Goal: Task Accomplishment & Management: Manage account settings

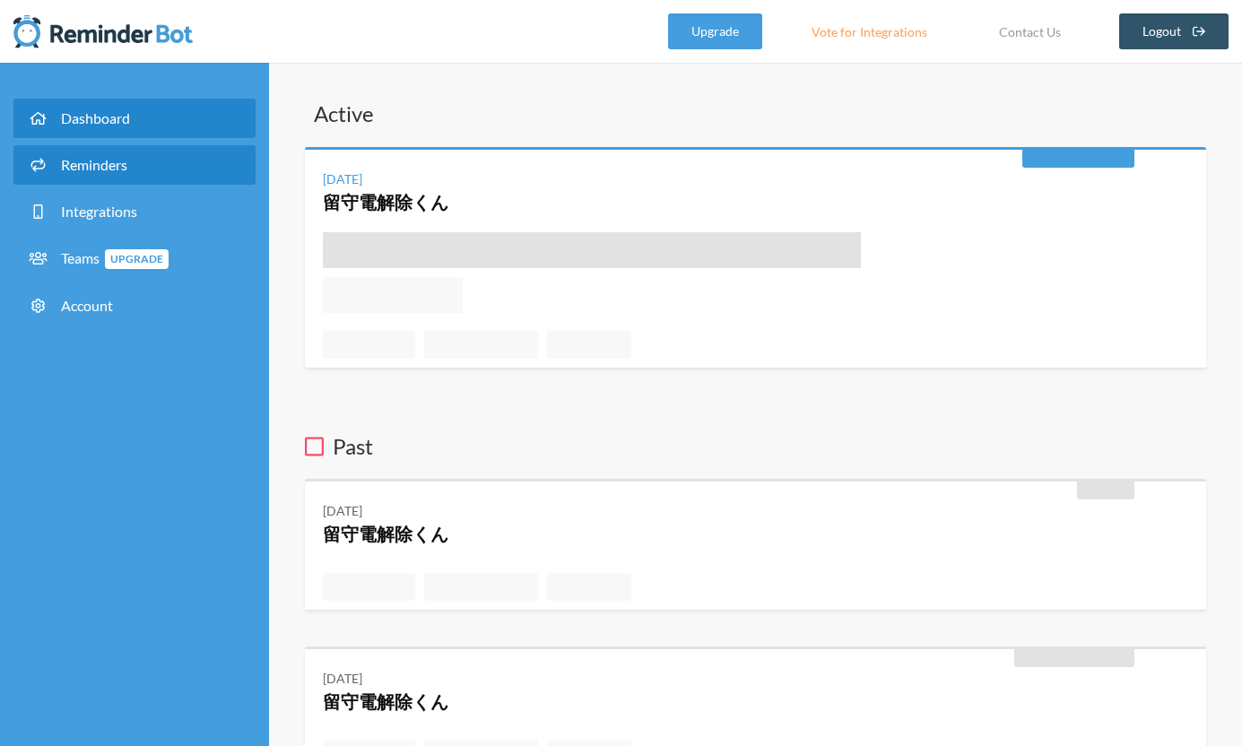
click at [89, 170] on span "Reminders" at bounding box center [94, 164] width 66 height 17
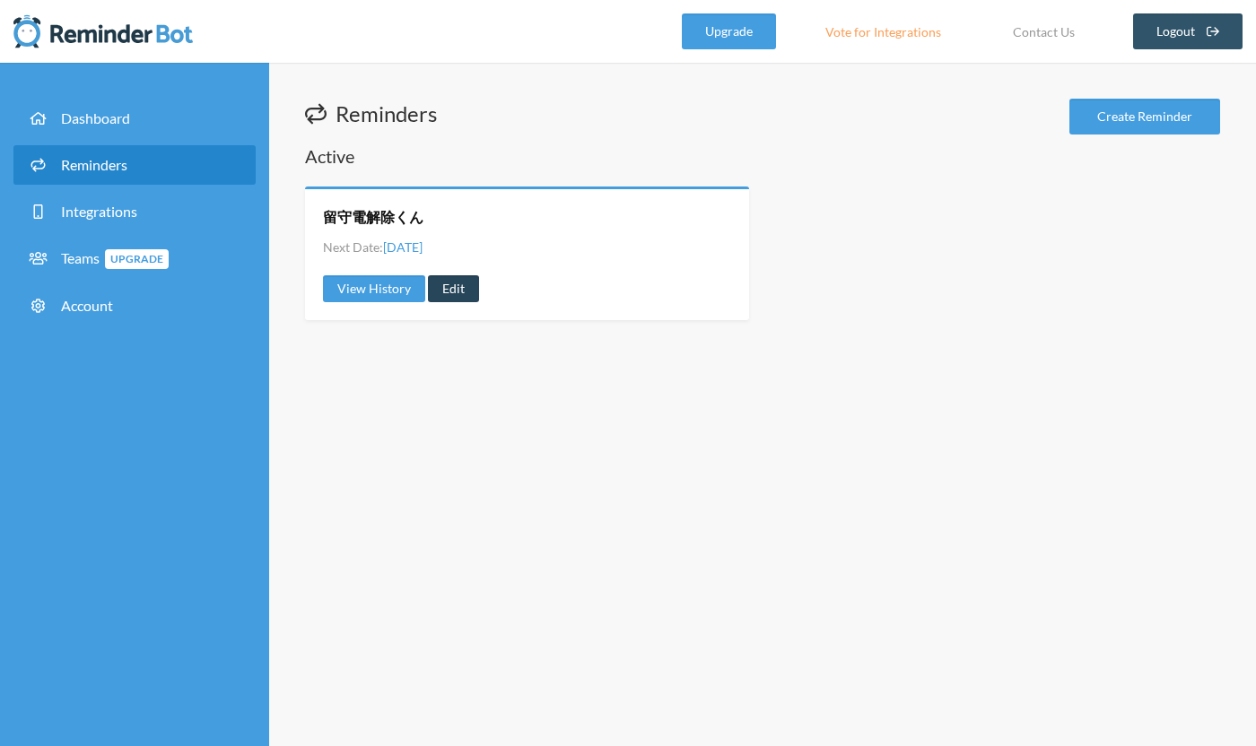
click at [451, 285] on link "Edit" at bounding box center [453, 288] width 51 height 27
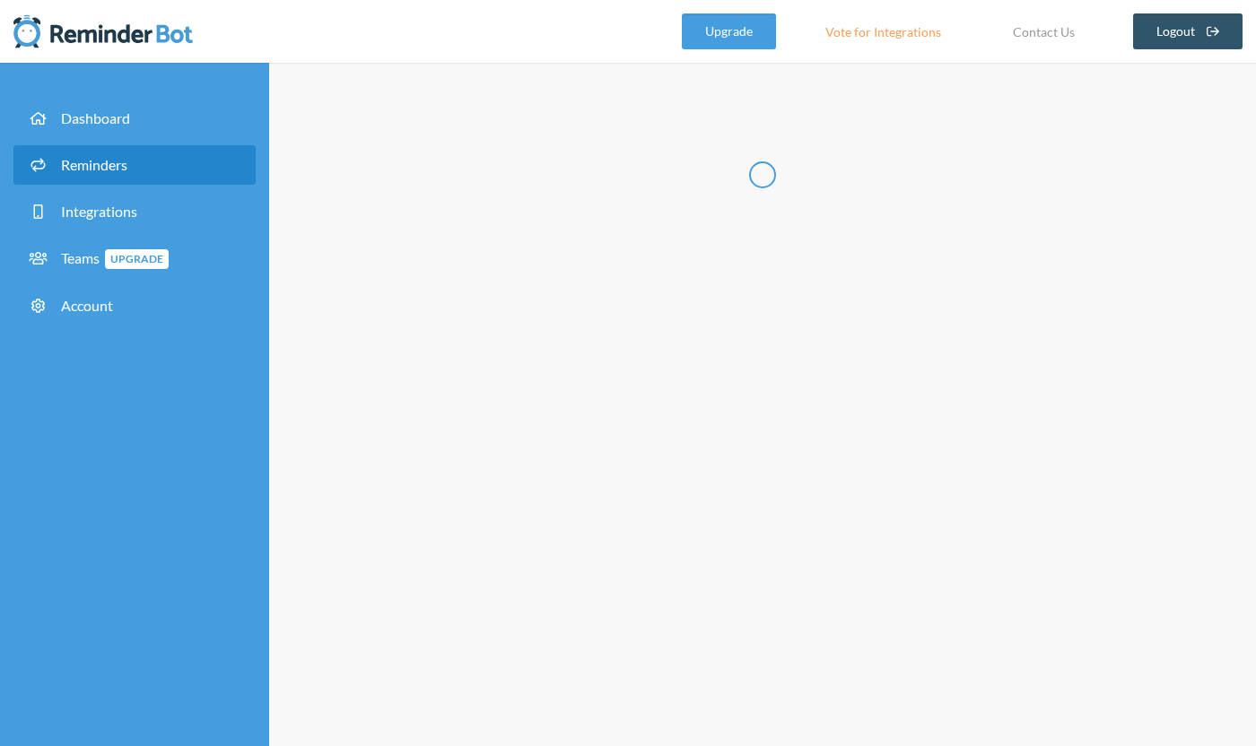
radio input "false"
radio input "true"
type input "留守電解除くん"
checkbox input "true"
select select "09:00:00"
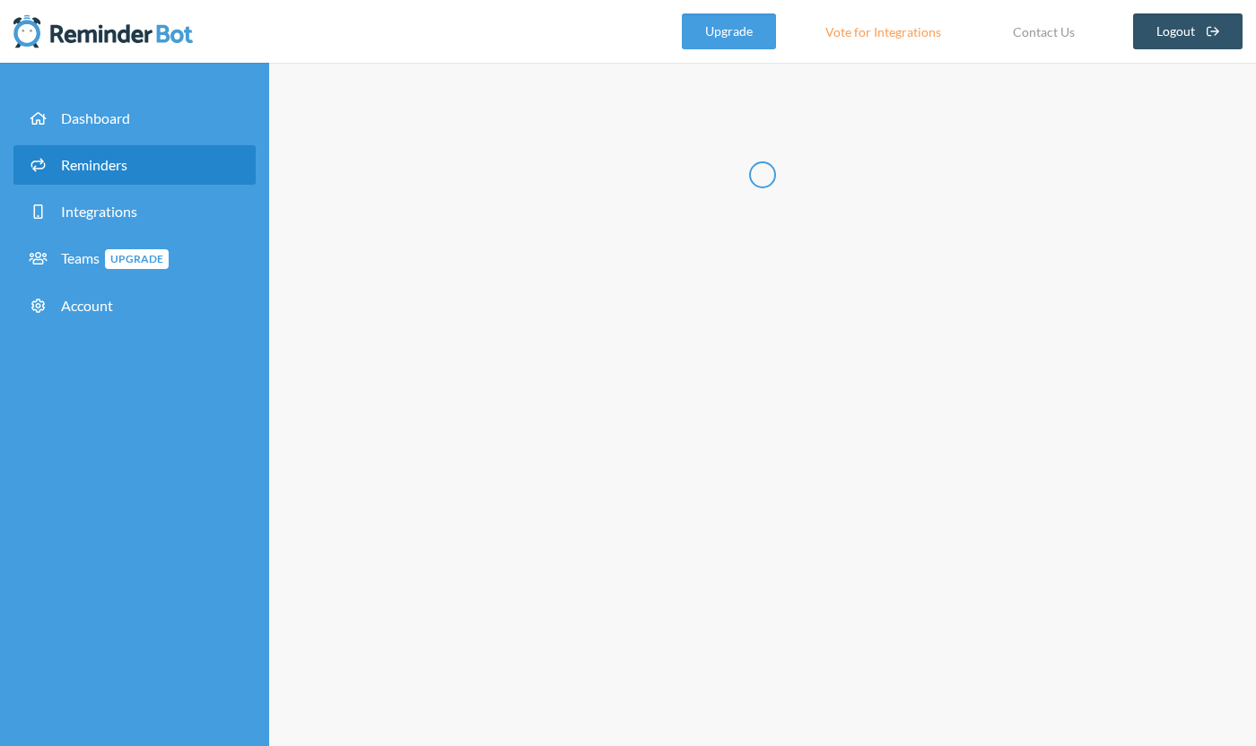
select select "09:15:00"
select select "spaces/AAQAdQxCQy8"
select select "09:15:00"
select select "09:30:00"
select select "spaces/AAQAdQxCQy8"
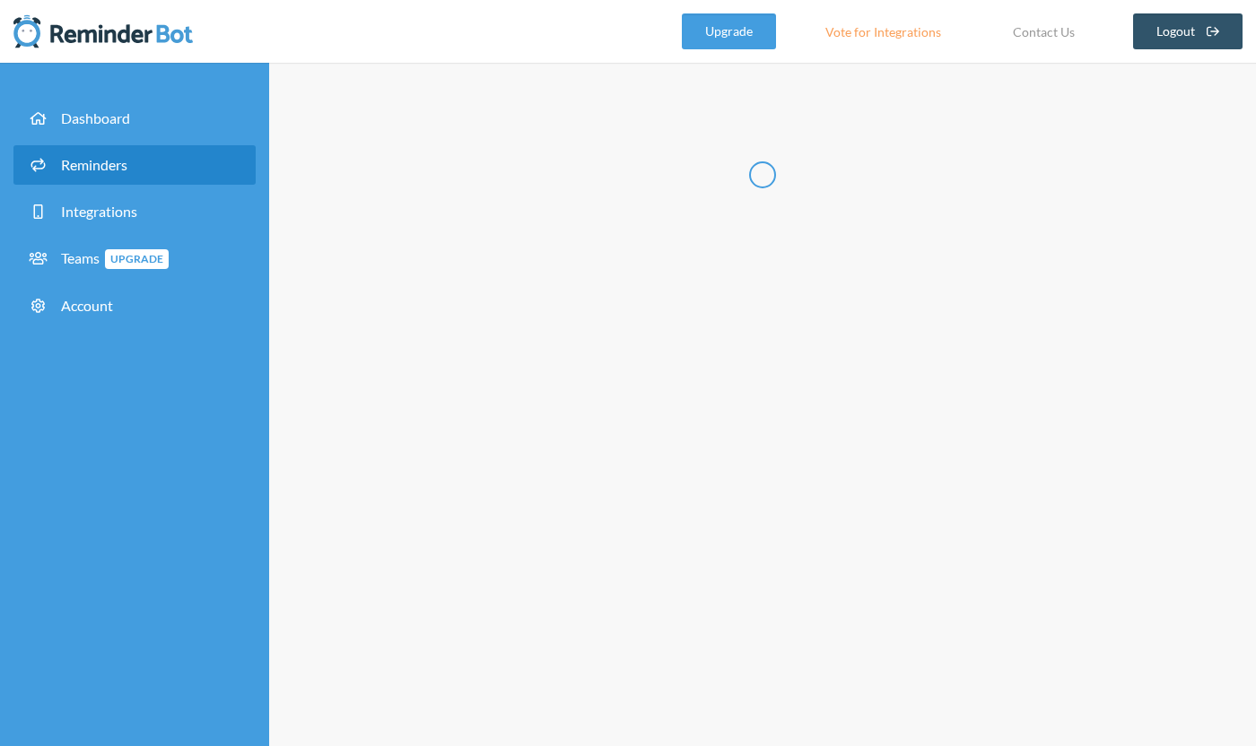
select select "09:30:00"
select select "09:45:00"
select select "spaces/AAQAdQxCQy8"
select select "09:45:00"
select select "10:00:00"
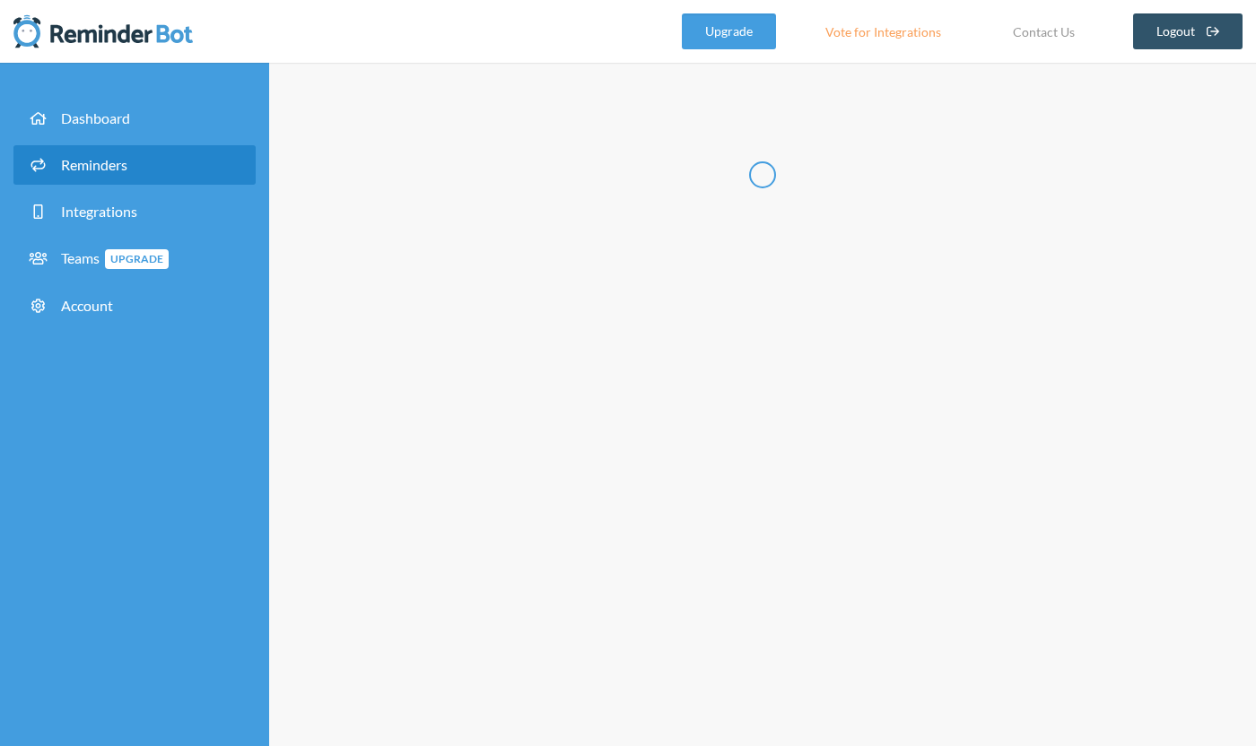
select select "spaces/AAQAdQxCQy8"
select select "10:00:00"
select select "10:15:00"
select select "spaces/AAQAdQxCQy8"
select select "11:00:00"
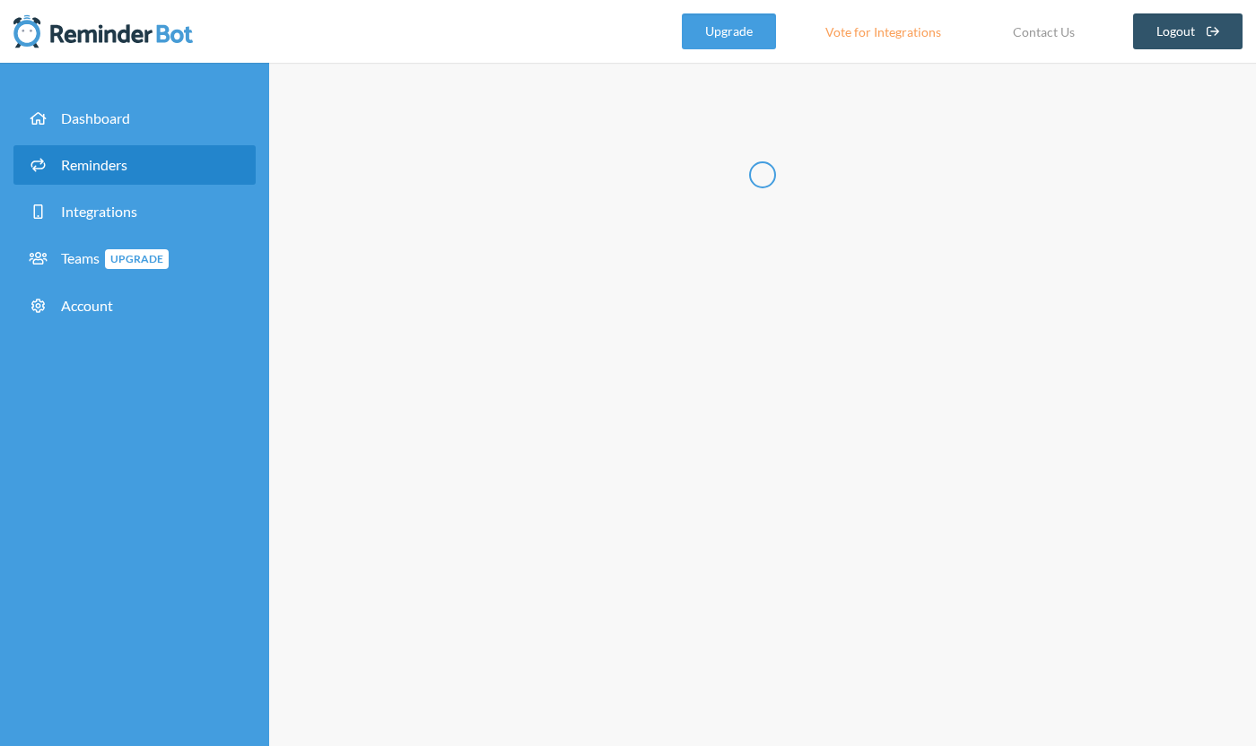
select select "11:15:00"
select select "spaces/AAQAdQxCQy8"
select select "12:30:00"
select select "12:45:00"
select select "spaces/AAQAdQxCQy8"
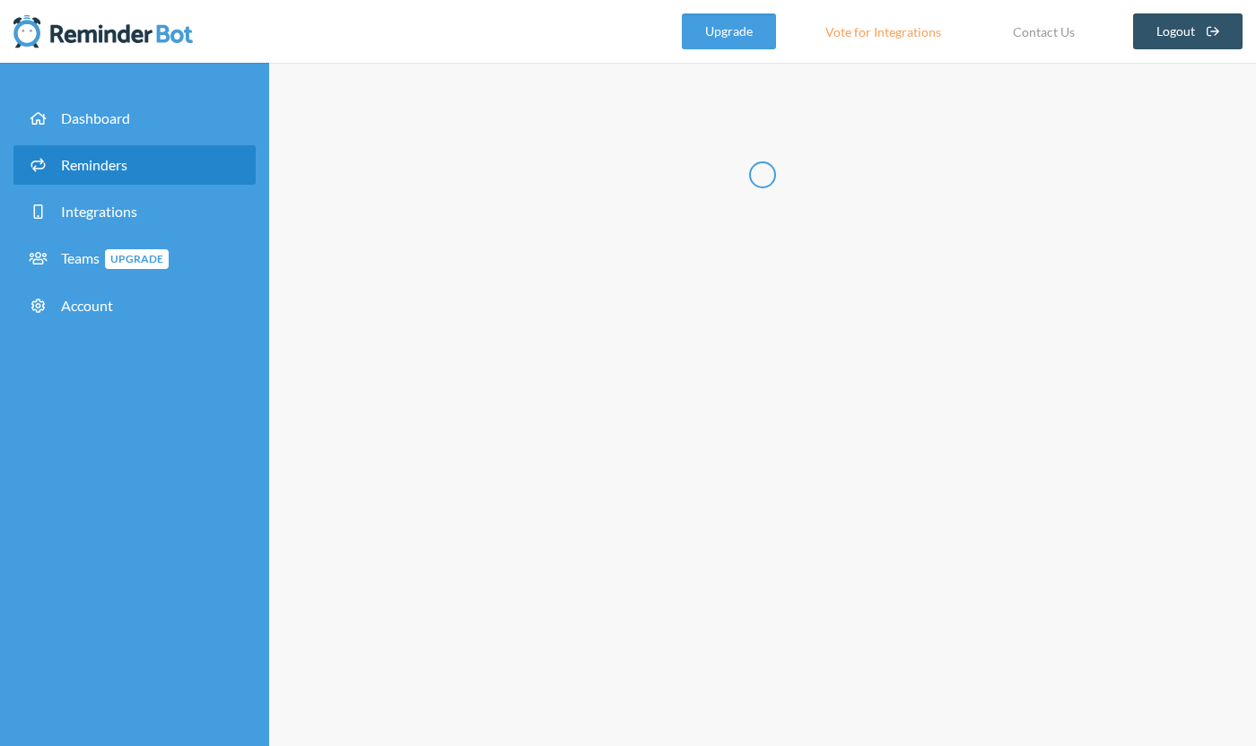
select select "14:30:00"
select select "14:45:00"
select select "spaces/AAQAdQxCQy8"
select select "16:30:00"
select select "16:45:00"
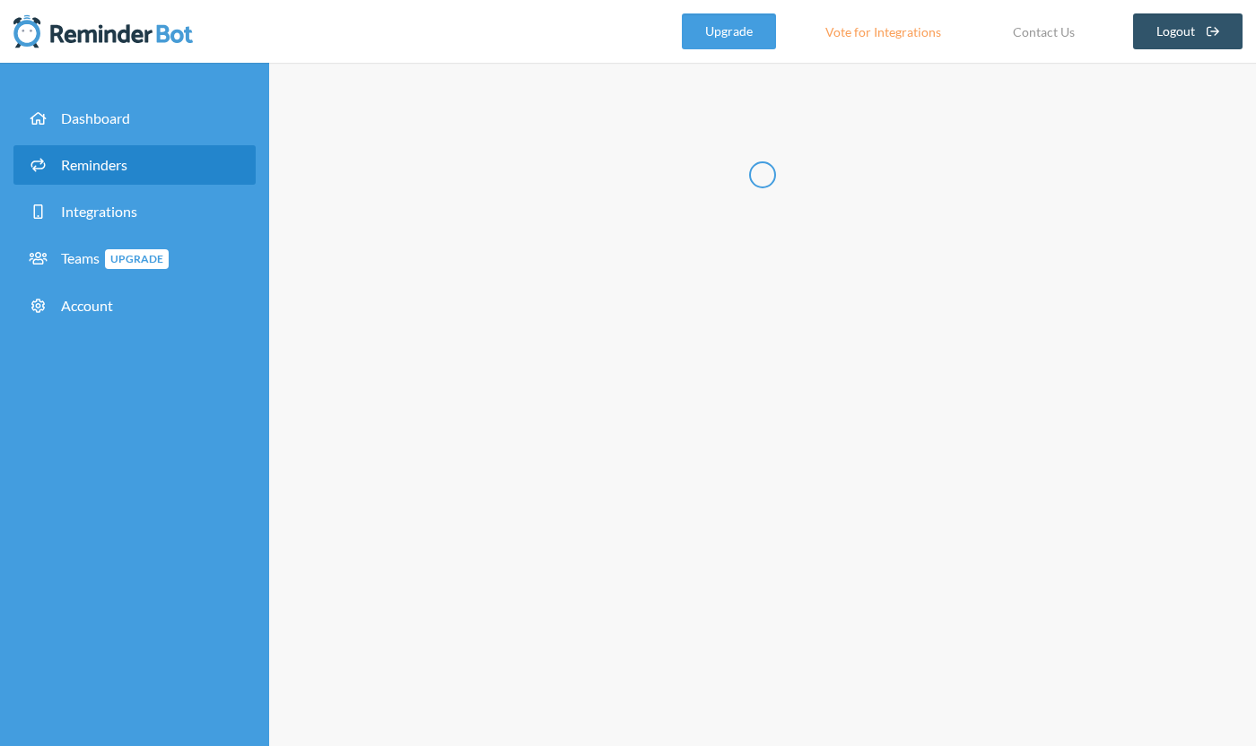
select select "spaces/AAQAdQxCQy8"
select select "18:30:00"
select select "18:45:00"
select select "spaces/AAQAdQxCQy8"
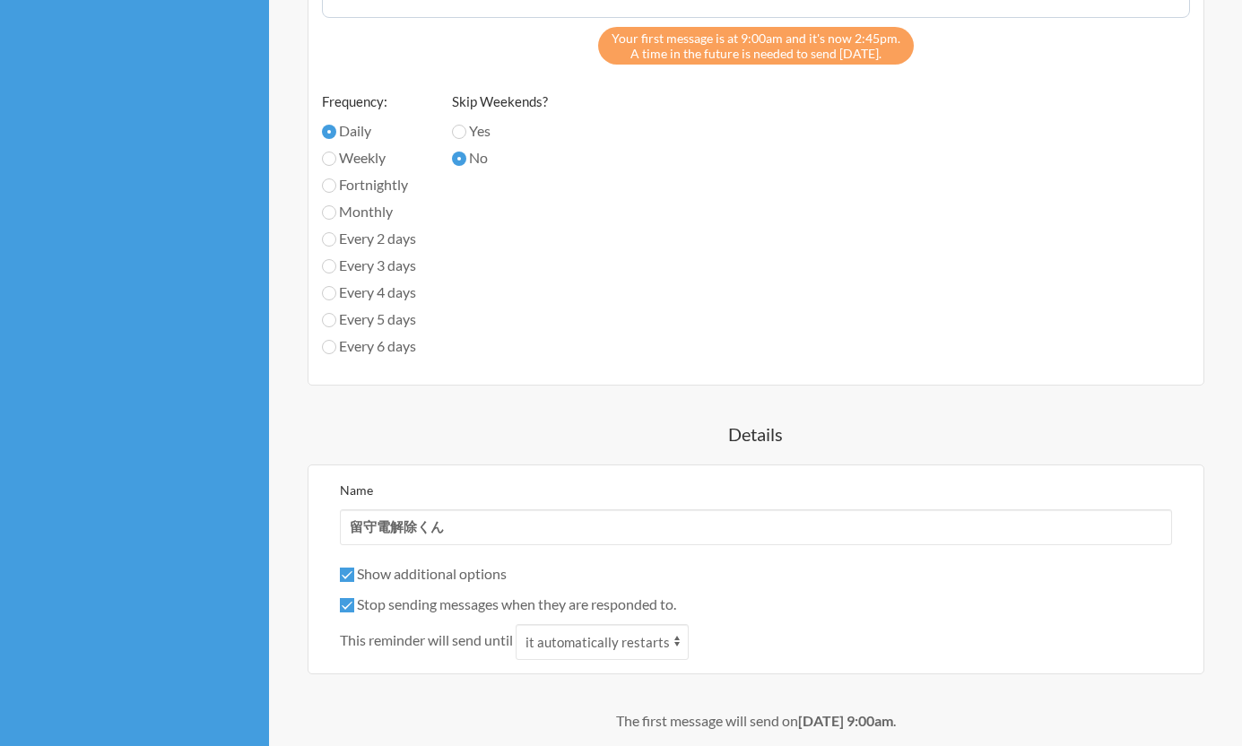
scroll to position [2781, 0]
